Goal: Information Seeking & Learning: Find specific fact

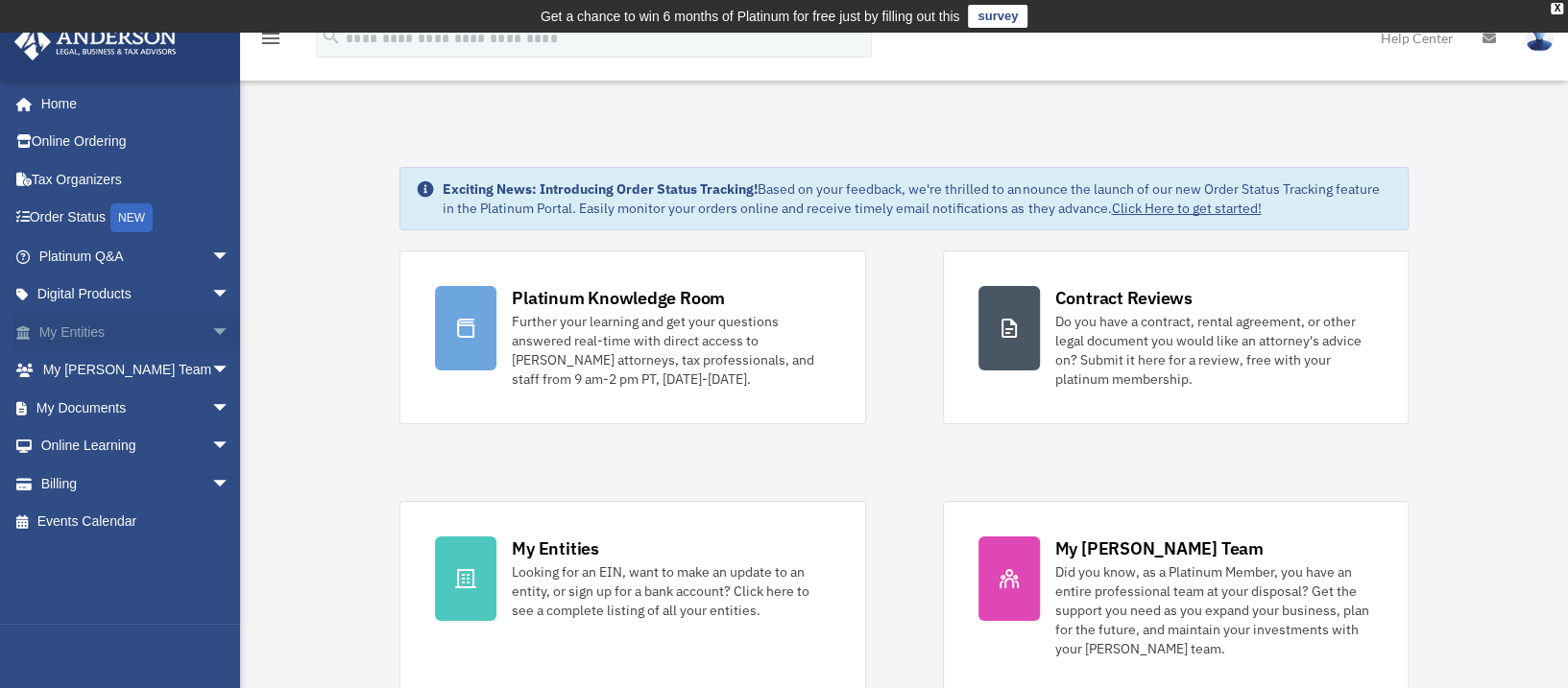
click at [135, 321] on link "My Entities arrow_drop_down" at bounding box center [137, 331] width 246 height 38
click at [211, 327] on span "arrow_drop_down" at bounding box center [230, 332] width 38 height 39
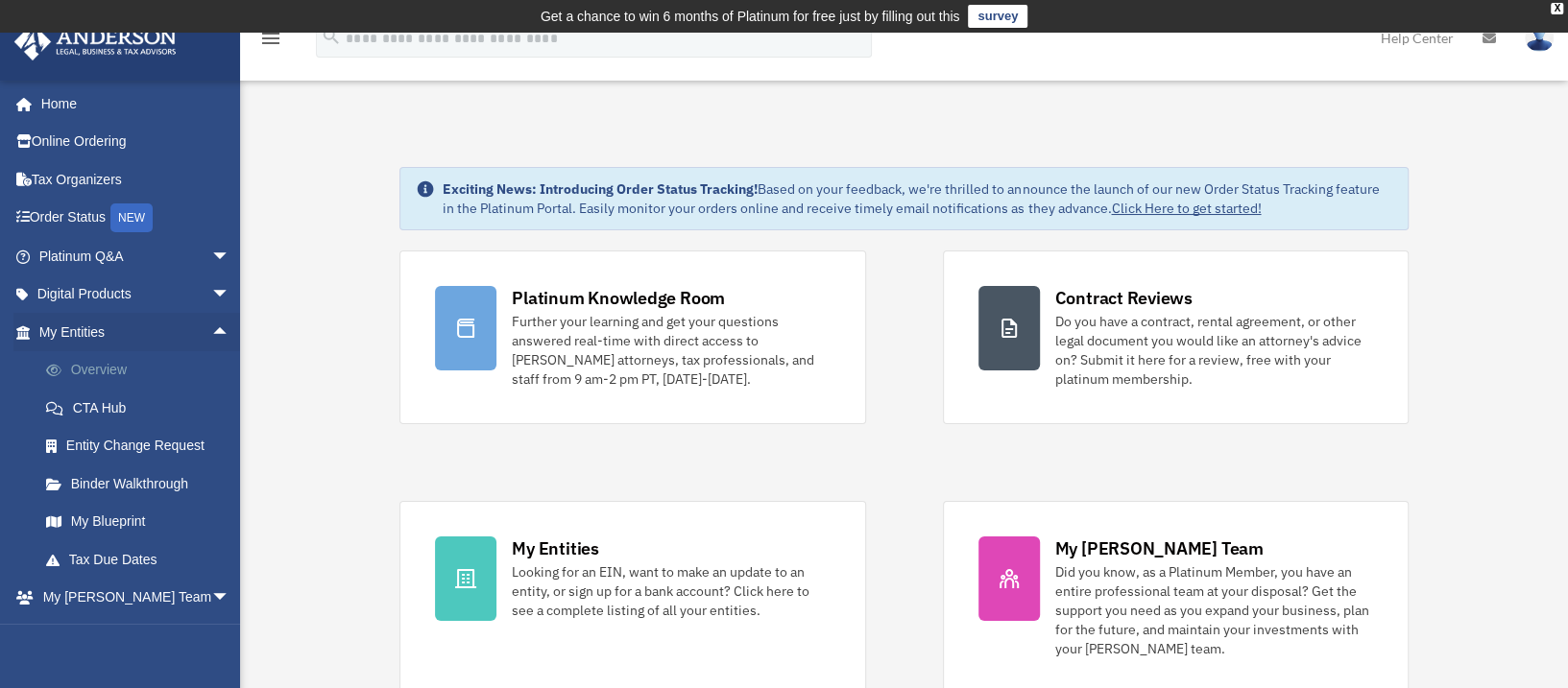
click at [116, 368] on link "Overview" at bounding box center [143, 370] width 232 height 38
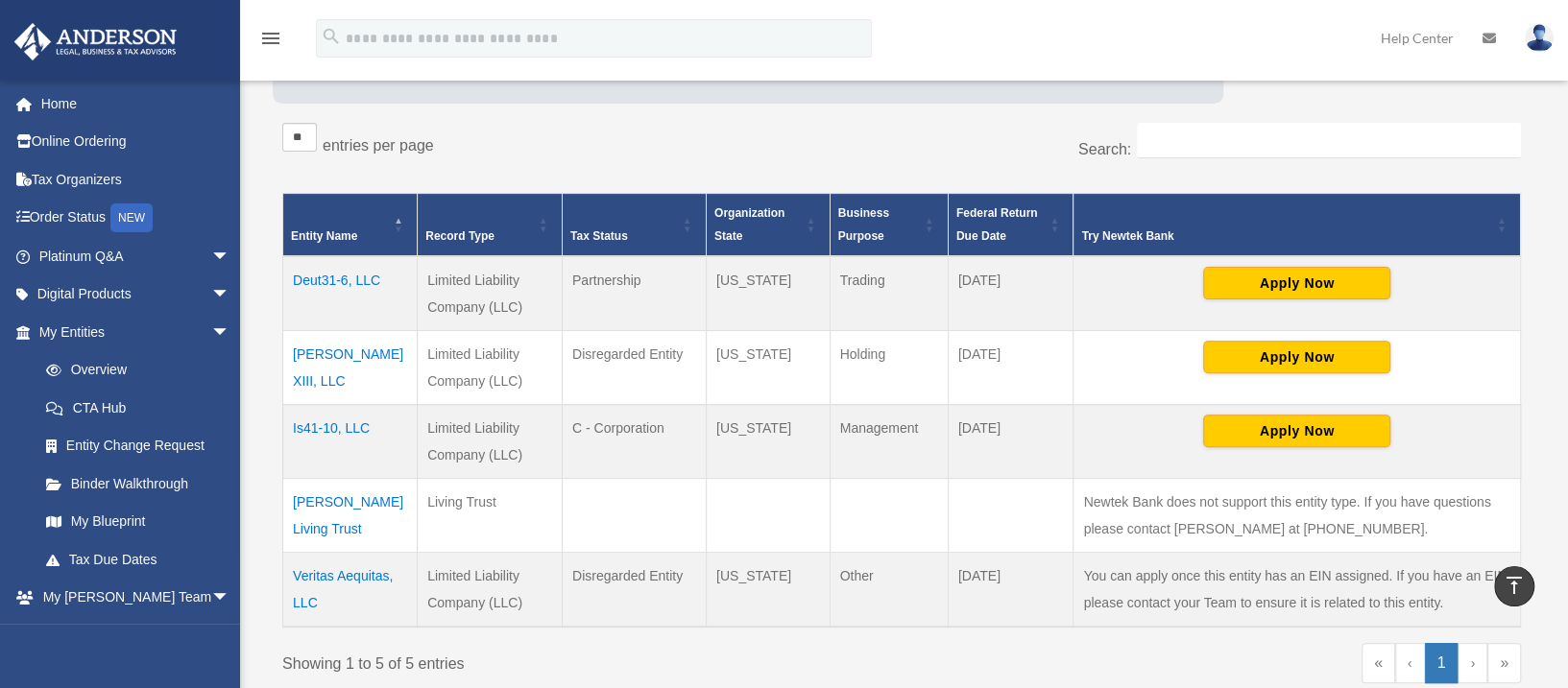
scroll to position [288, 0]
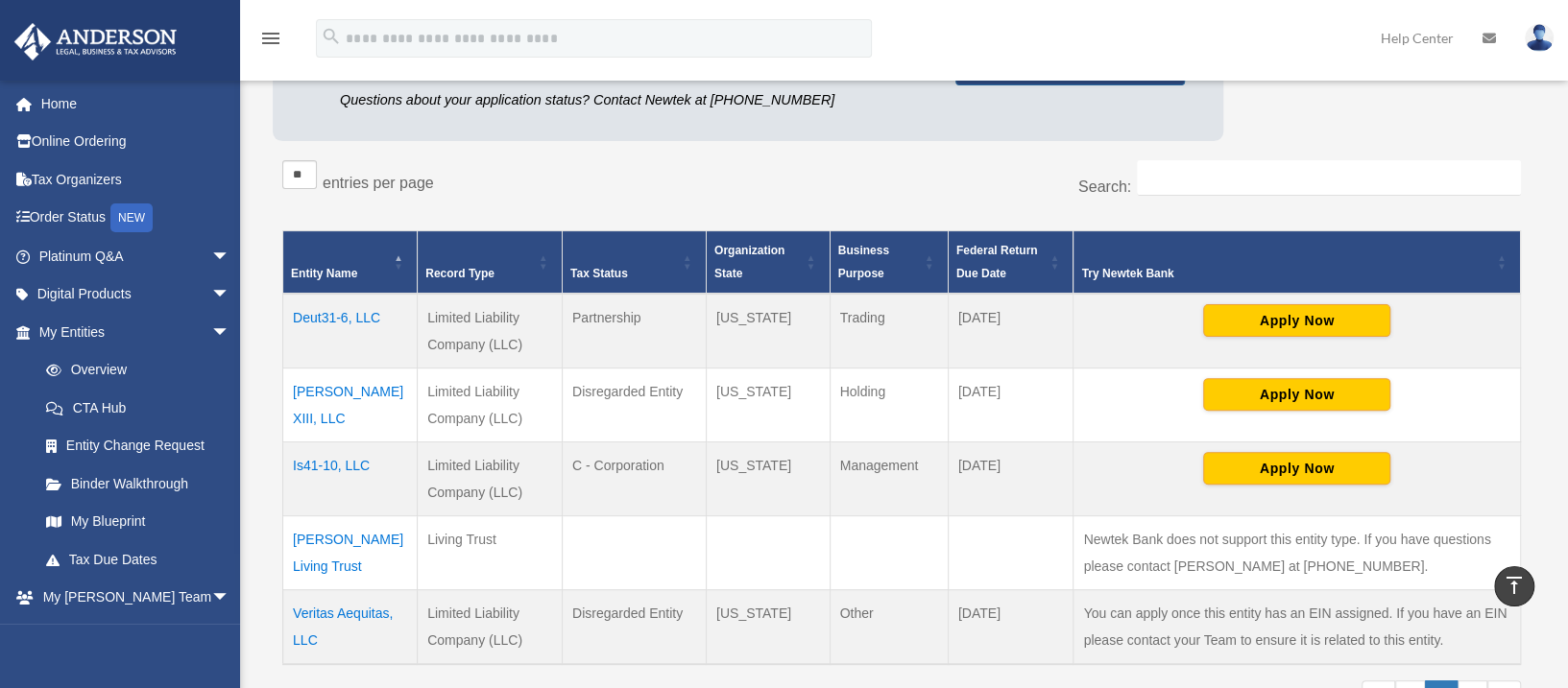
click at [350, 605] on td "Veritas Aequitas, LLC" at bounding box center [350, 628] width 135 height 75
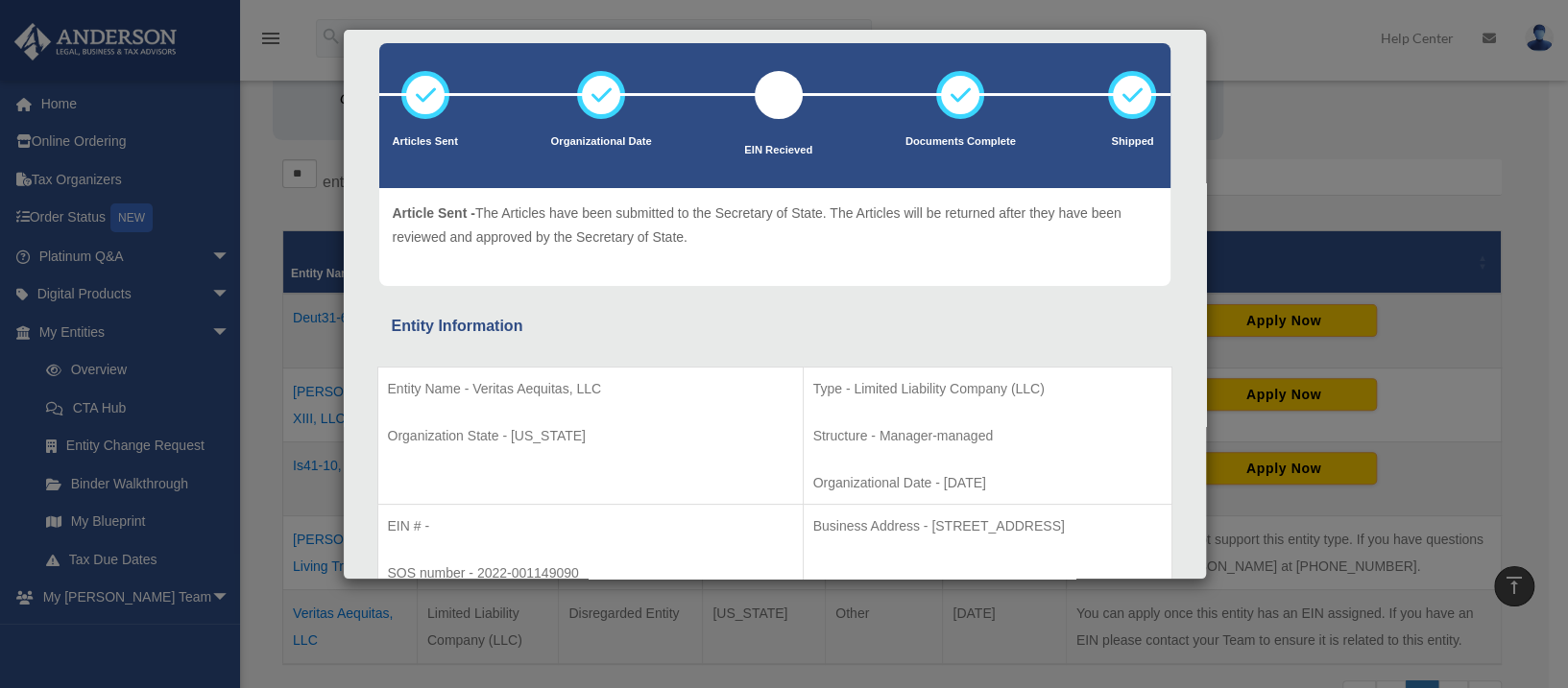
scroll to position [128, 0]
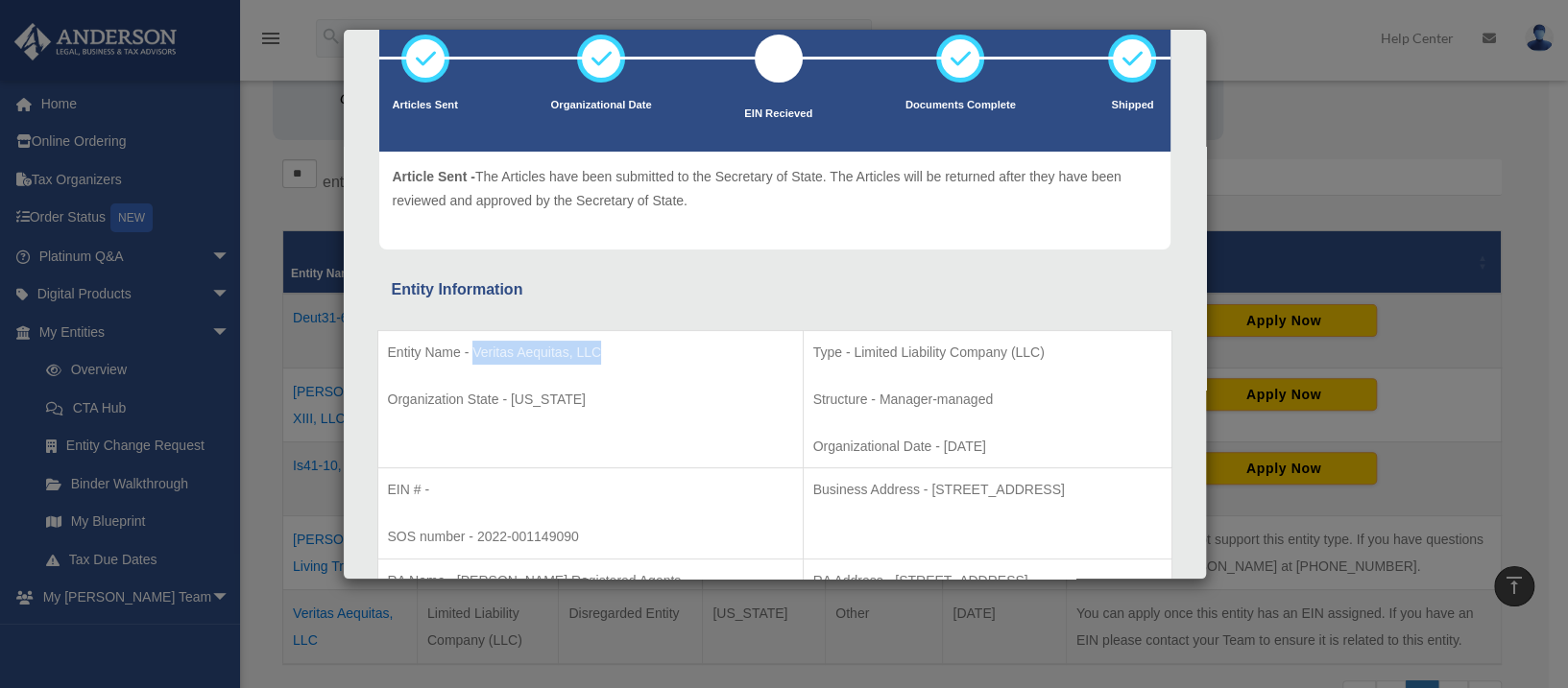
drag, startPoint x: 474, startPoint y: 349, endPoint x: 602, endPoint y: 346, distance: 128.0
click at [602, 346] on p "Entity Name - Veritas Aequitas, LLC" at bounding box center [591, 353] width 405 height 24
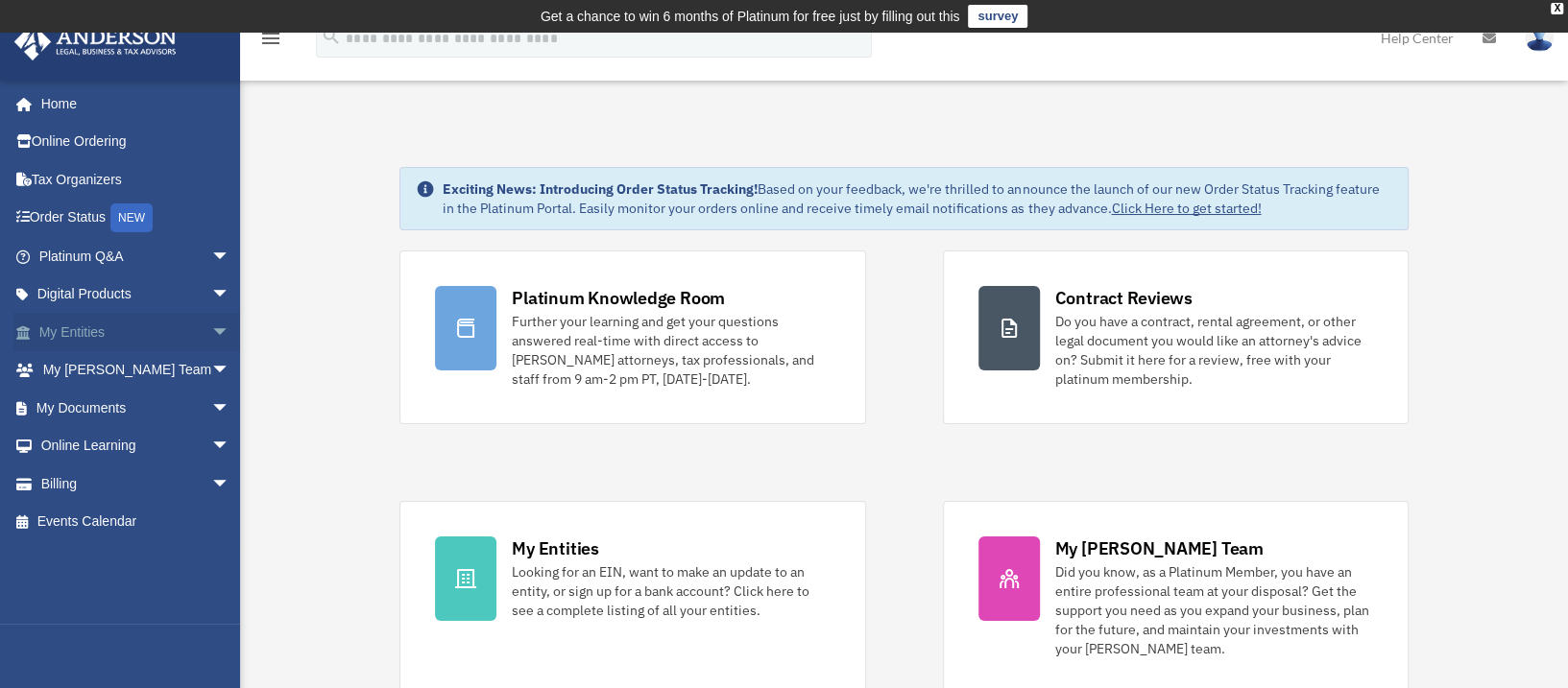
click at [118, 329] on link "My Entities arrow_drop_down" at bounding box center [137, 331] width 246 height 38
click at [211, 330] on span "arrow_drop_down" at bounding box center [230, 332] width 38 height 39
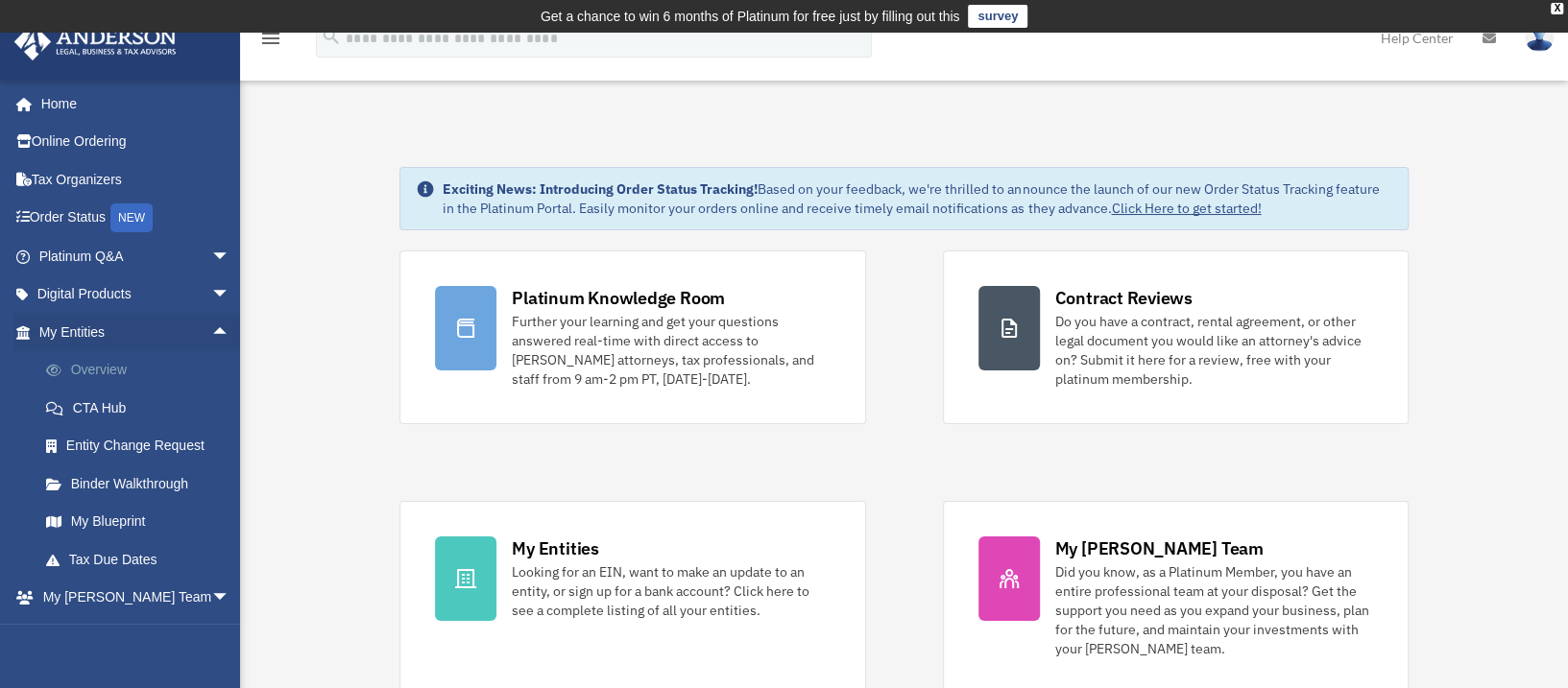
click at [166, 362] on link "Overview" at bounding box center [143, 370] width 232 height 38
click at [125, 358] on link "Overview" at bounding box center [143, 370] width 232 height 38
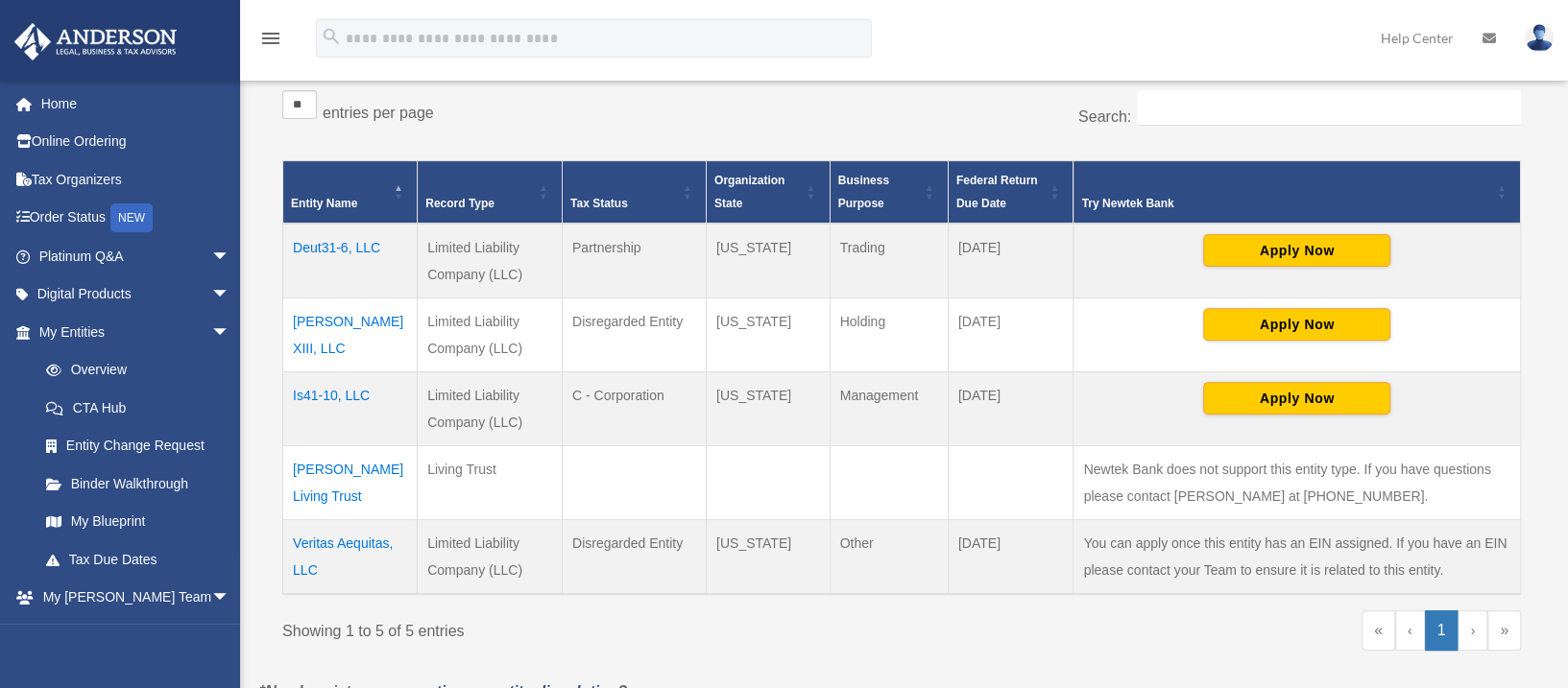
scroll to position [413, 0]
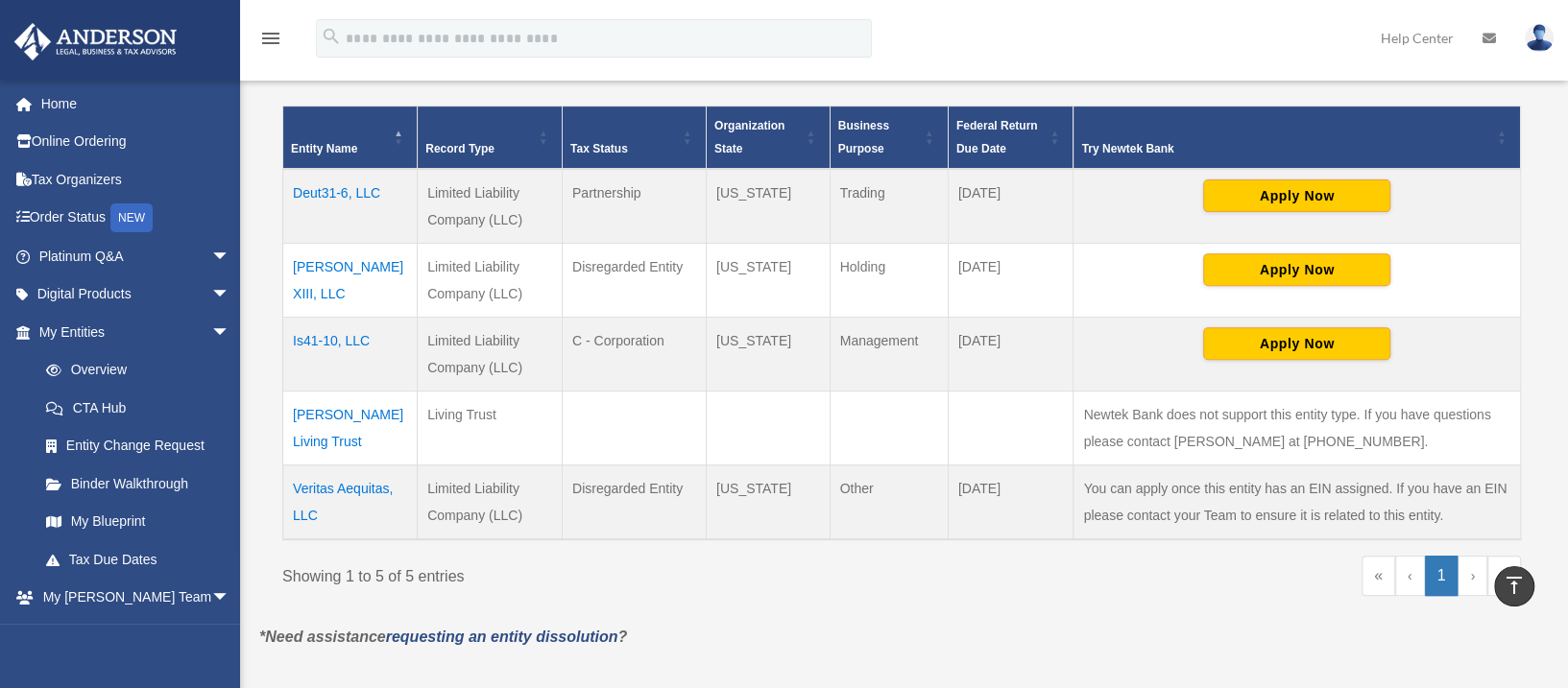
click at [362, 484] on td "Veritas Aequitas, LLC" at bounding box center [350, 503] width 135 height 75
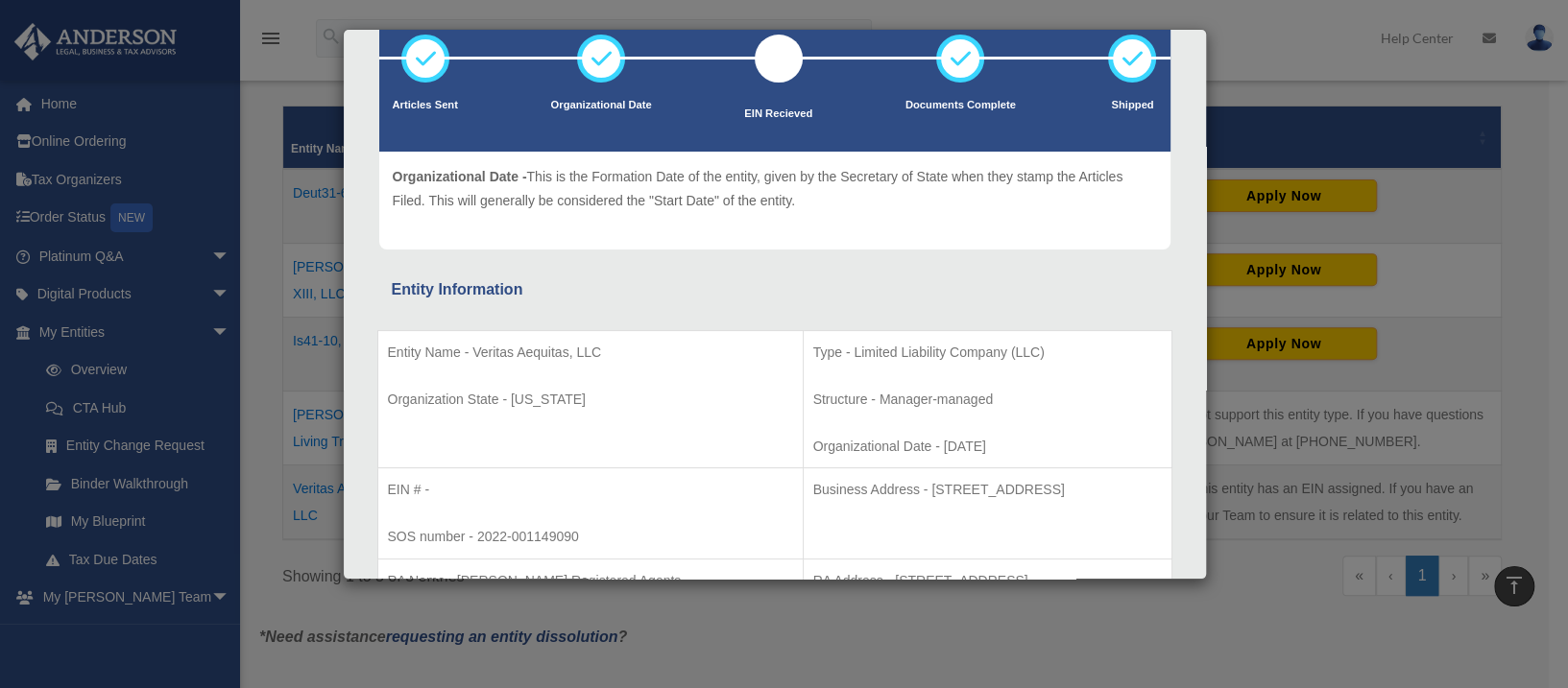
scroll to position [256, 0]
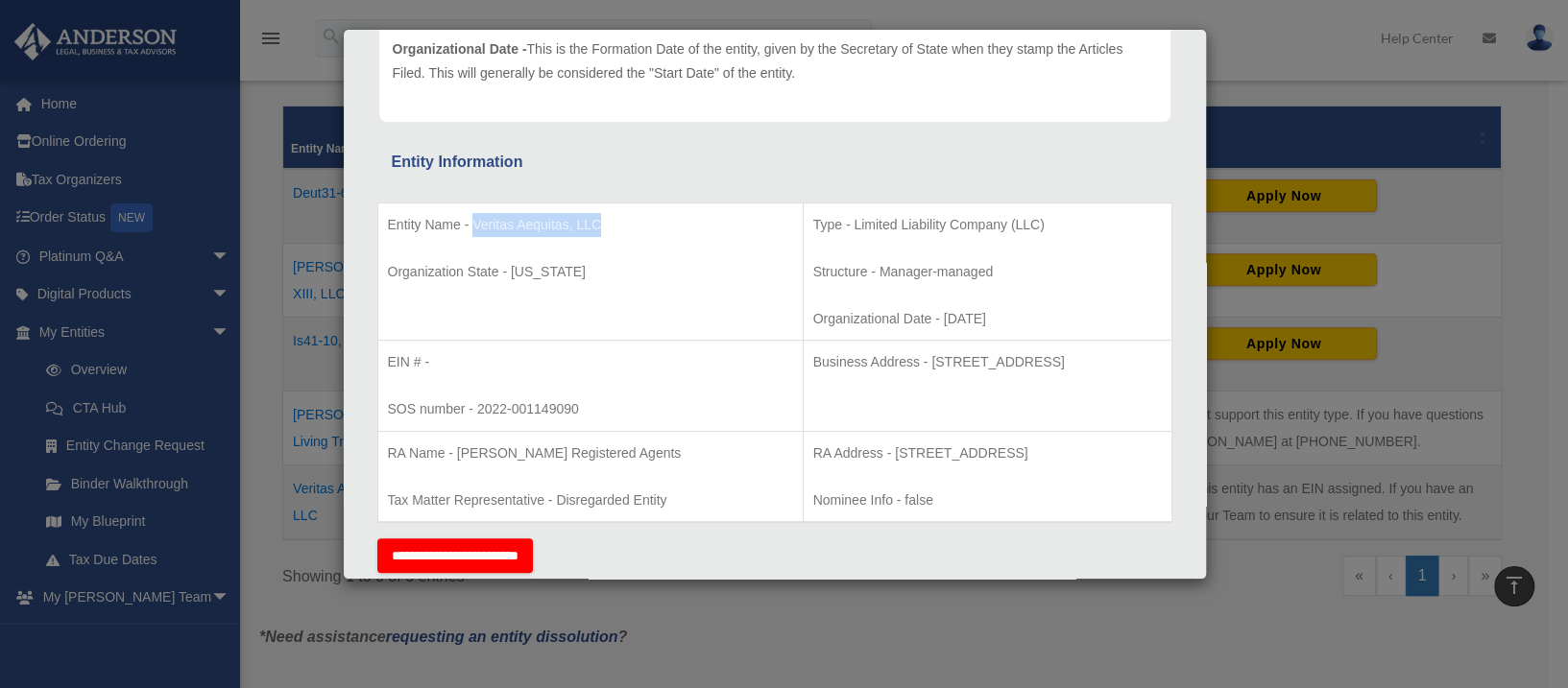
drag, startPoint x: 473, startPoint y: 222, endPoint x: 601, endPoint y: 219, distance: 128.0
click at [601, 219] on p "Entity Name - Veritas Aequitas, LLC" at bounding box center [591, 225] width 405 height 24
copy p "Veritas Aequitas, LLC"
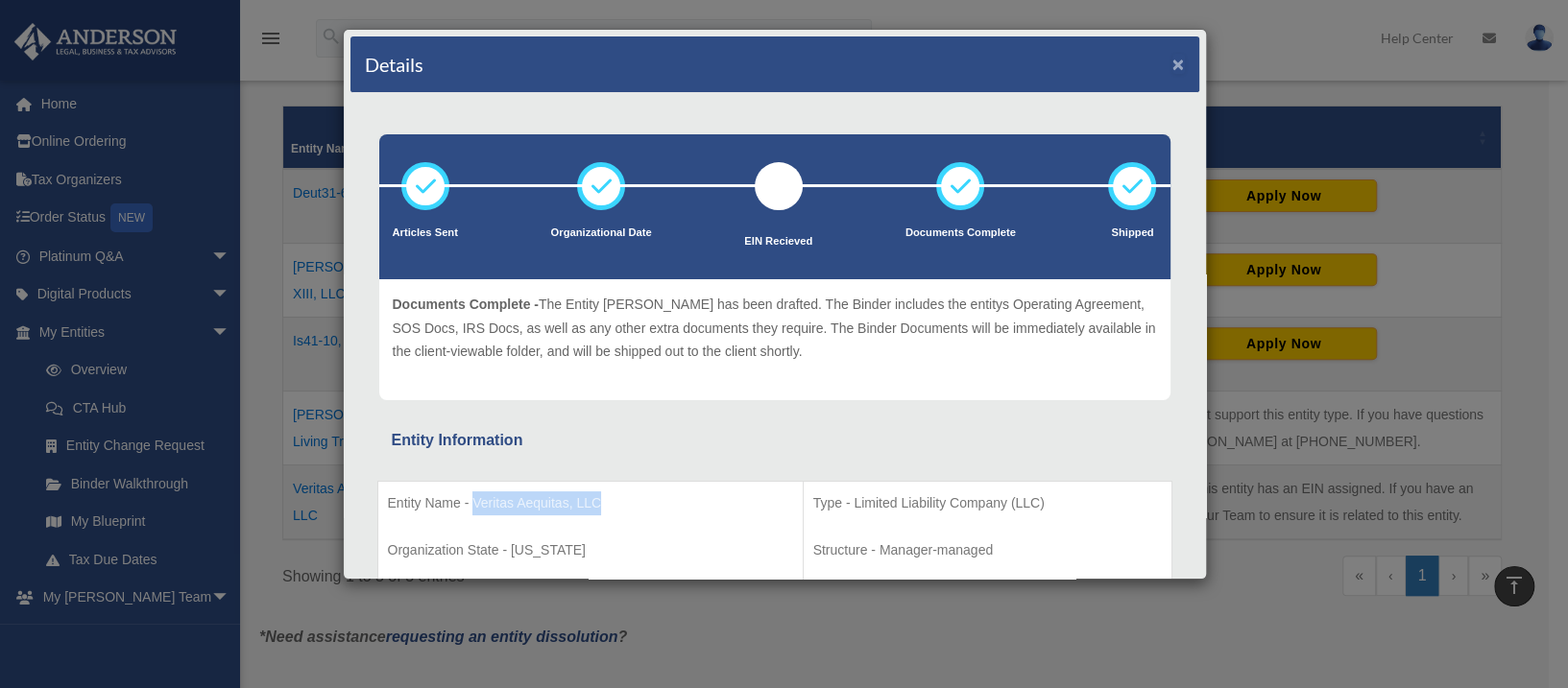
click at [1173, 62] on button "×" at bounding box center [1179, 64] width 13 height 21
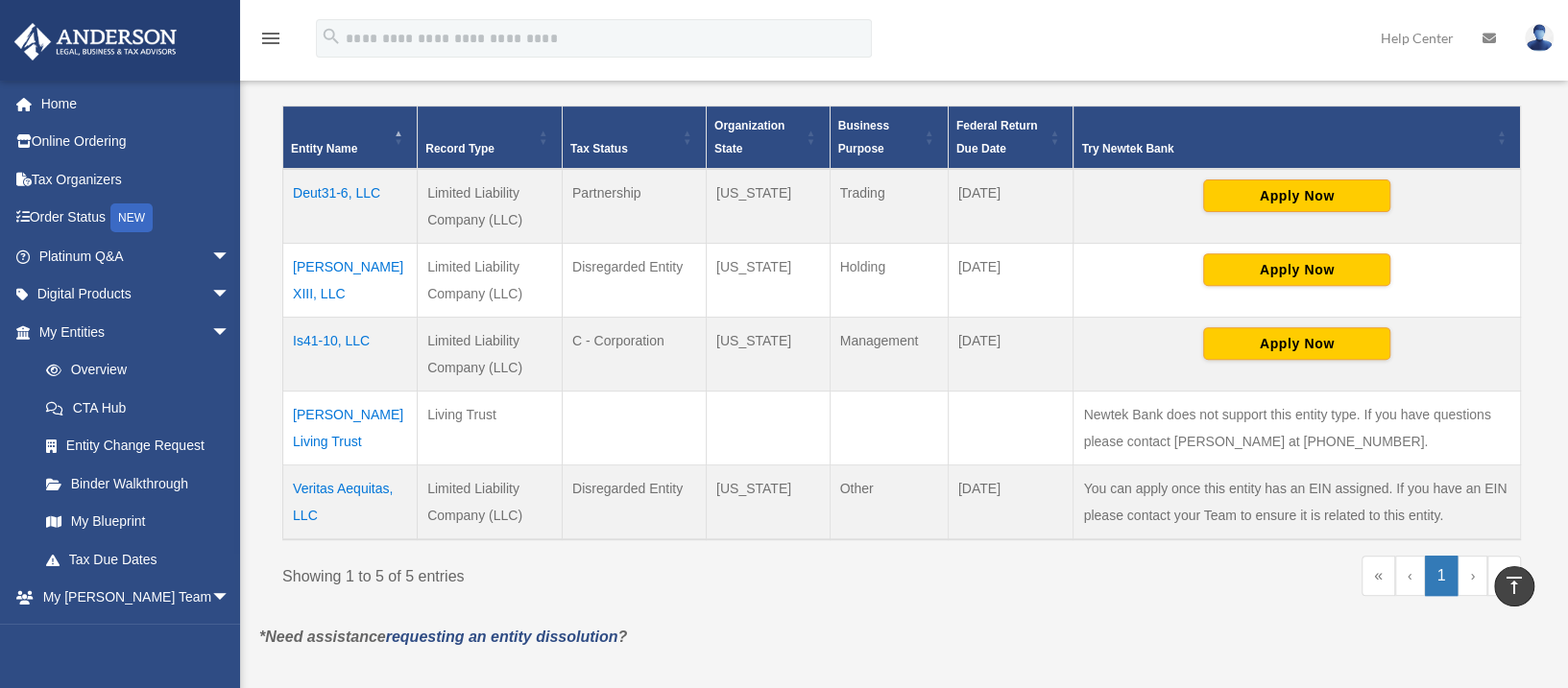
drag, startPoint x: 774, startPoint y: 194, endPoint x: 719, endPoint y: 197, distance: 55.1
click at [719, 197] on td "[US_STATE]" at bounding box center [768, 206] width 124 height 75
copy td "Wyoming"
